Goal: Task Accomplishment & Management: Manage account settings

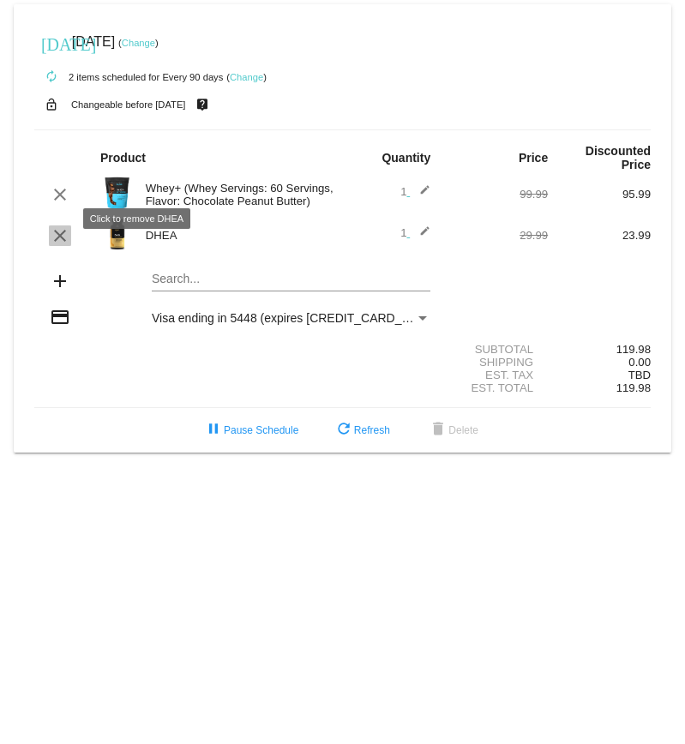
click at [60, 225] on mat-icon "clear" at bounding box center [60, 235] width 21 height 21
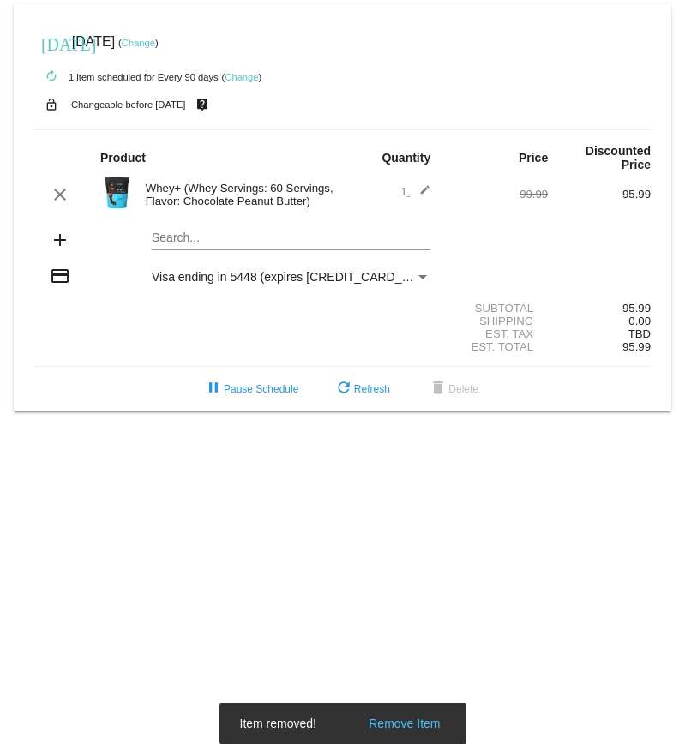
click at [245, 270] on span "Visa ending in 5448 (expires 09/25)" at bounding box center [295, 277] width 287 height 14
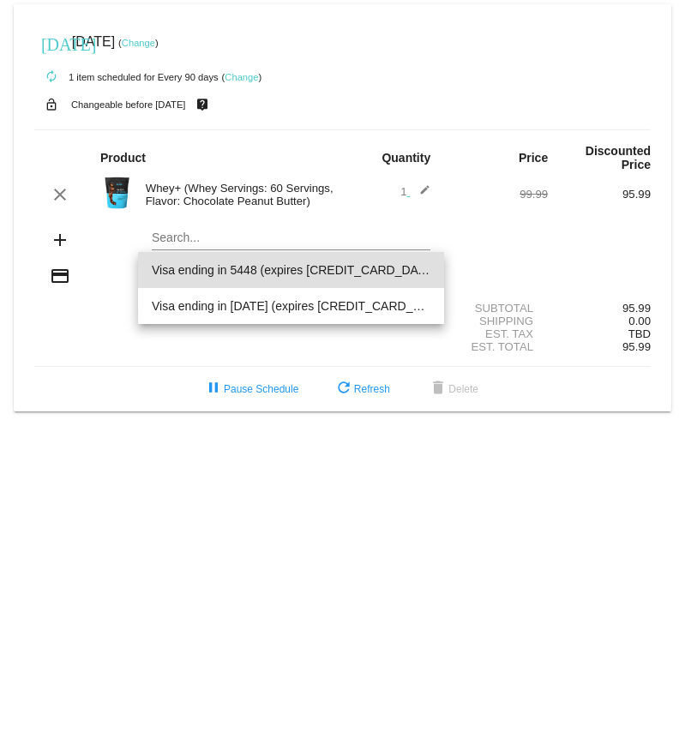
click at [20, 157] on div at bounding box center [342, 372] width 685 height 744
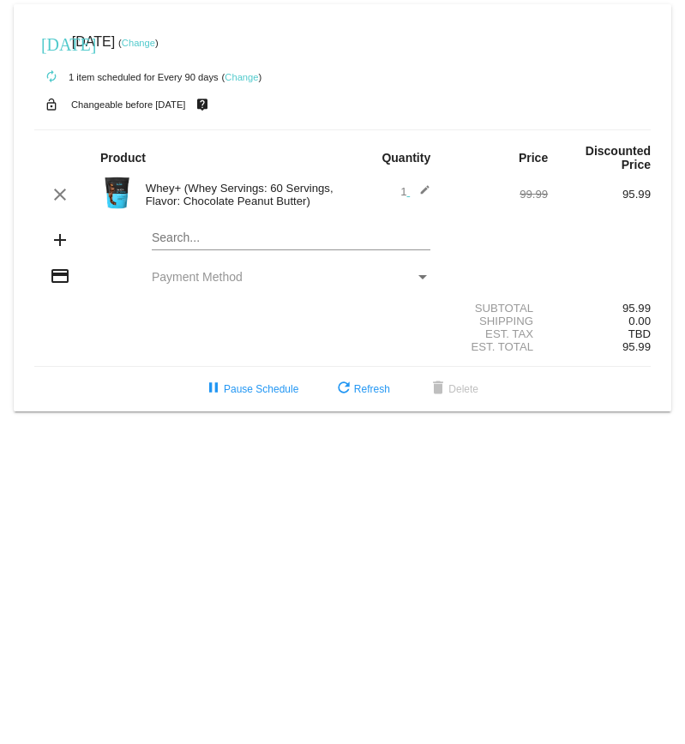
click at [155, 39] on link "Change" at bounding box center [138, 43] width 33 height 10
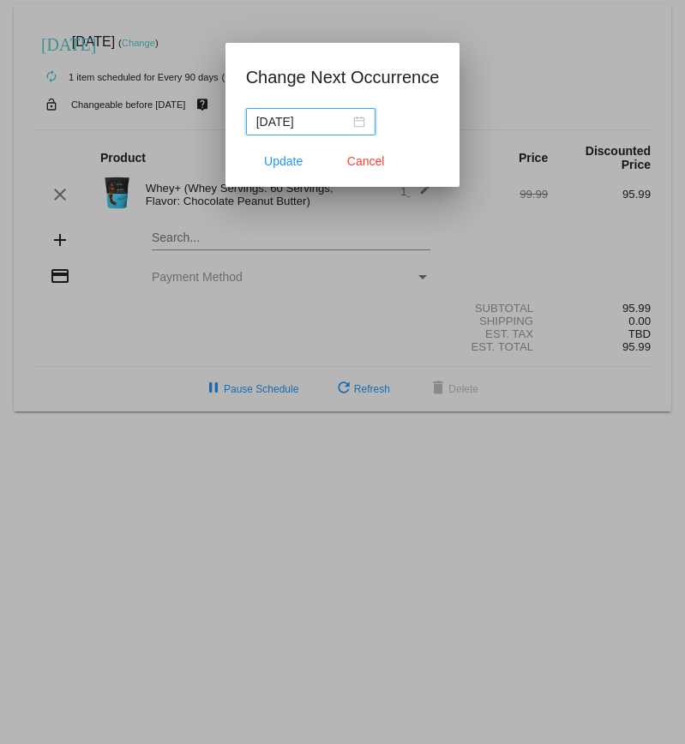
click at [348, 119] on div "[DATE]" at bounding box center [310, 121] width 109 height 19
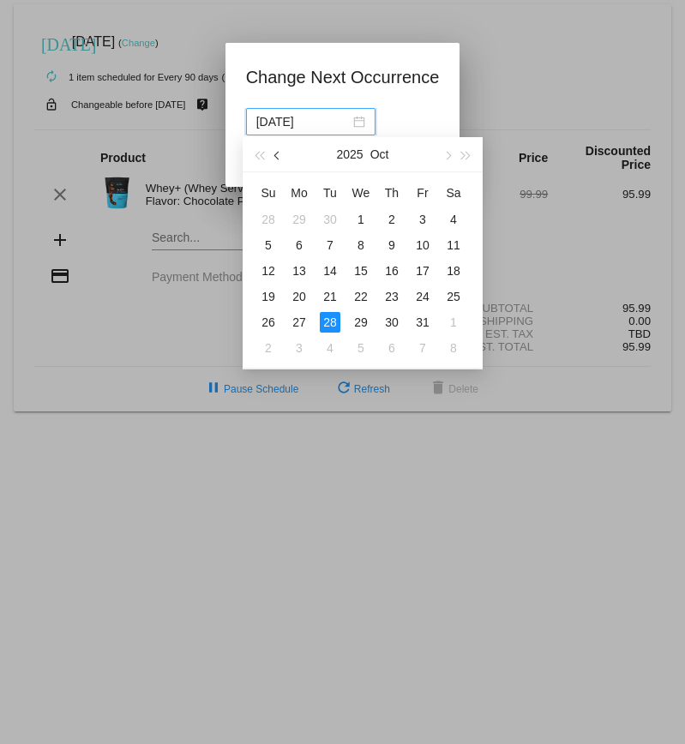
click at [276, 154] on span "button" at bounding box center [278, 156] width 9 height 9
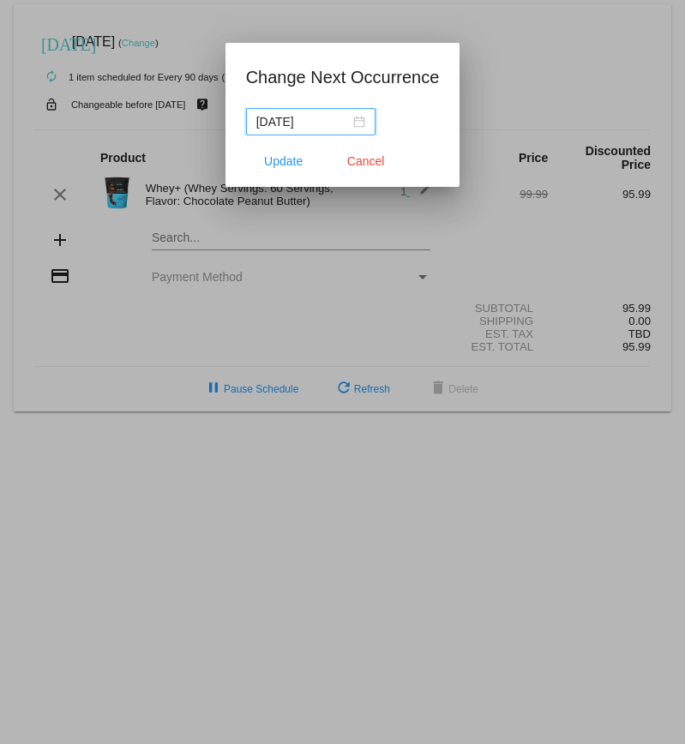
click at [345, 122] on div "[DATE]" at bounding box center [310, 121] width 109 height 19
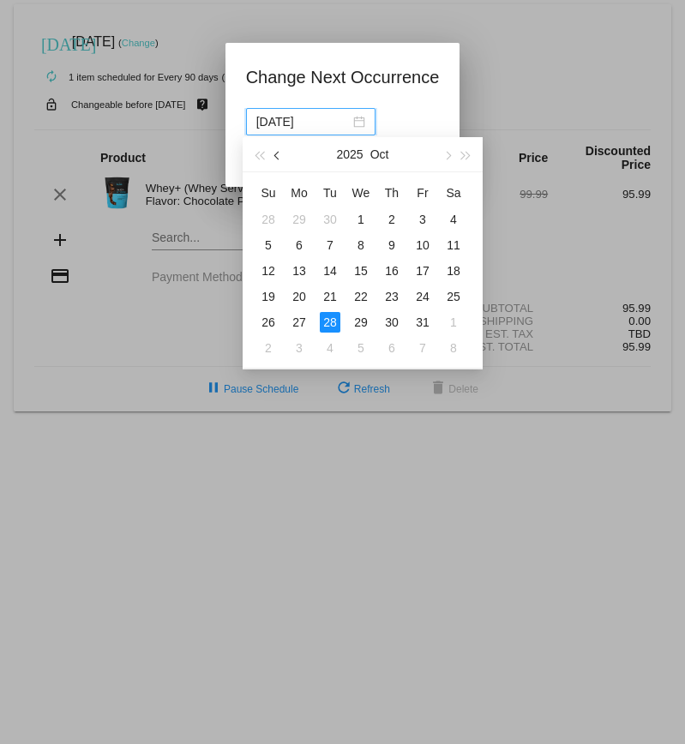
click at [276, 156] on span "button" at bounding box center [278, 156] width 9 height 9
click at [333, 321] on div "30" at bounding box center [330, 322] width 21 height 21
type input "[DATE]"
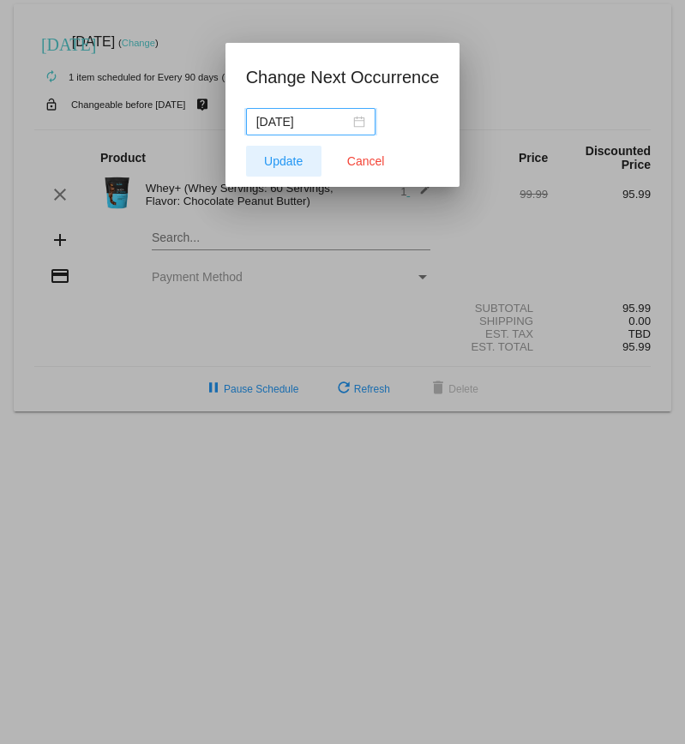
click at [287, 160] on span "Update" at bounding box center [283, 161] width 39 height 14
